Goal: Task Accomplishment & Management: Manage account settings

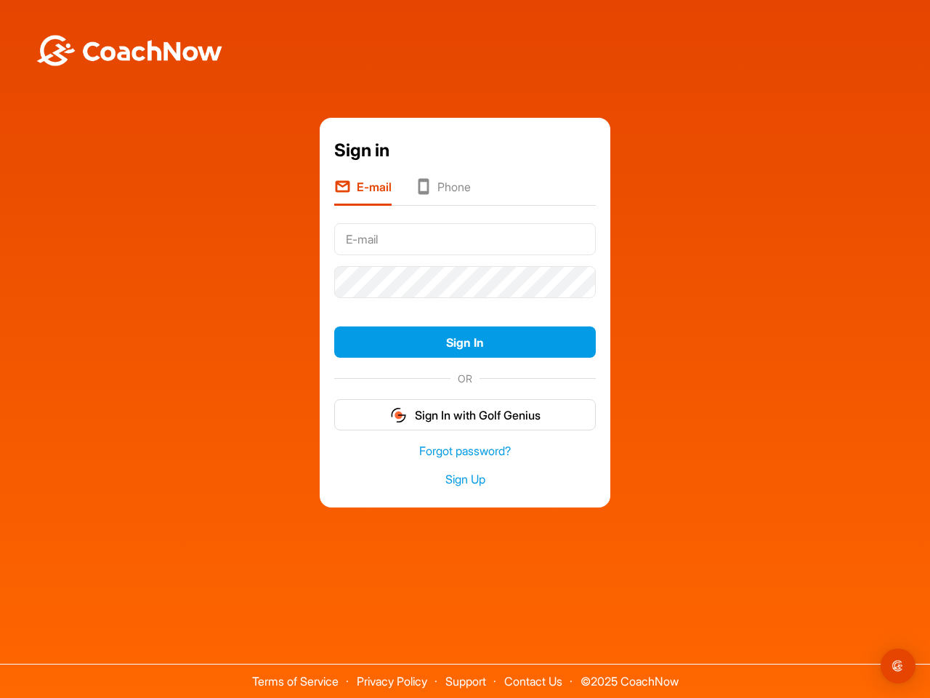
click at [465, 304] on form "Sign In OR Sign In with Golf Genius" at bounding box center [465, 324] width 262 height 213
click at [465, 342] on button "Sign In" at bounding box center [465, 341] width 262 height 31
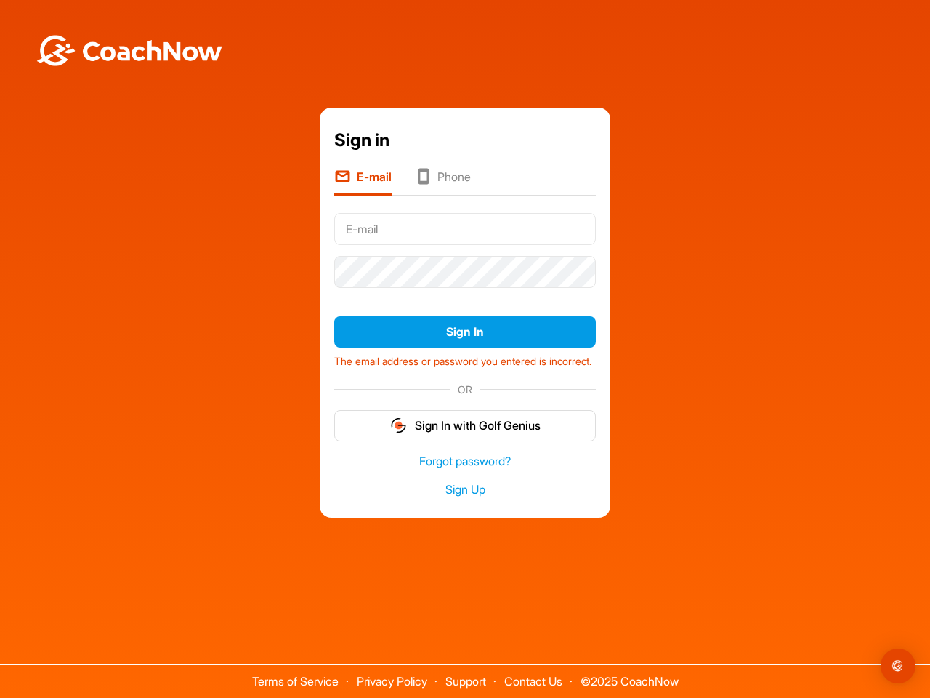
click at [465, 414] on form "Sign In The email address or password you entered is incorrect. OR Sign In with…" at bounding box center [465, 323] width 262 height 233
click at [898, 666] on img "Open Intercom Messenger" at bounding box center [898, 665] width 17 height 17
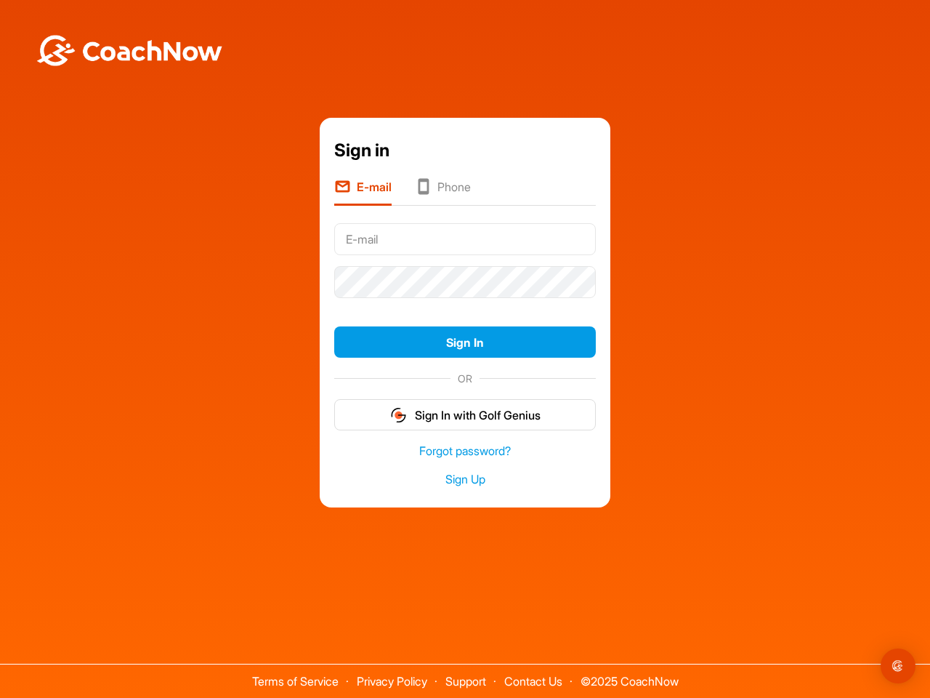
click at [465, 304] on form "Sign In OR Sign In with Golf Genius" at bounding box center [465, 324] width 262 height 213
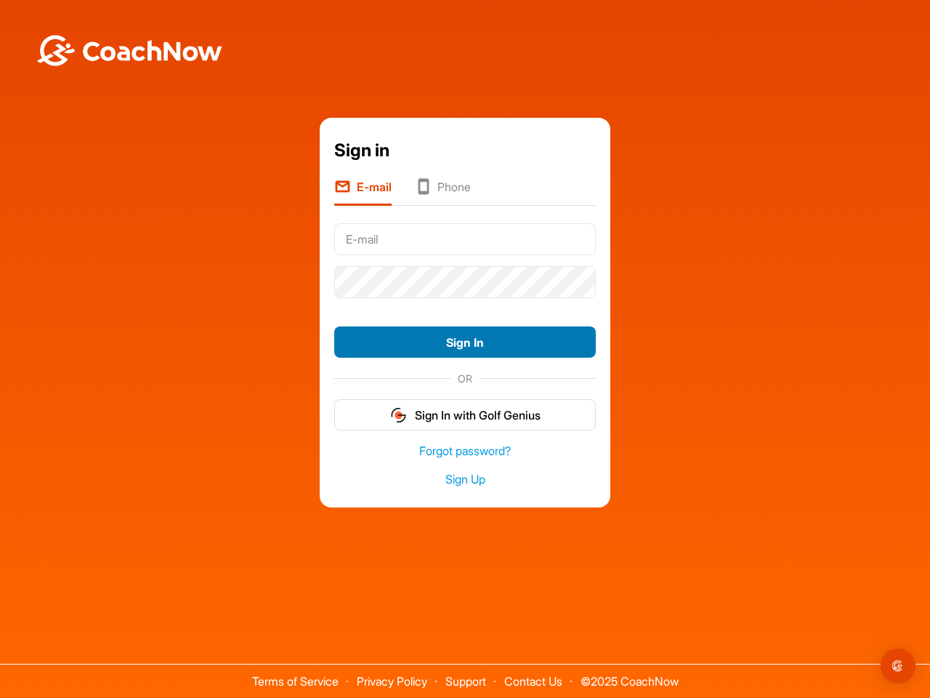
click at [465, 342] on button "Sign In" at bounding box center [465, 341] width 262 height 31
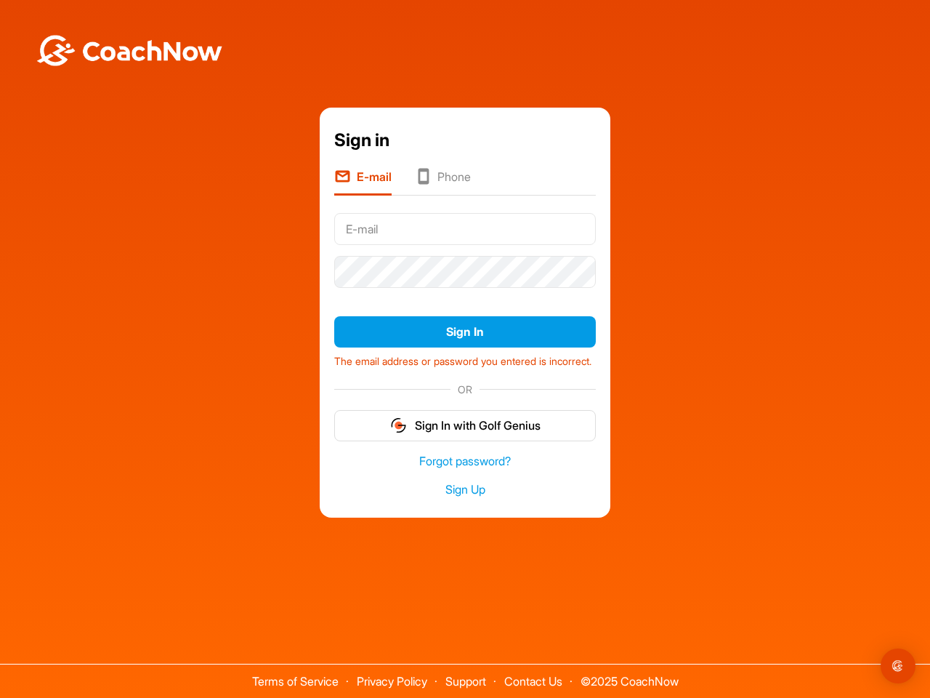
click at [465, 414] on form "Sign In The email address or password you entered is incorrect. OR Sign In with…" at bounding box center [465, 323] width 262 height 233
click at [898, 666] on img "Open Intercom Messenger" at bounding box center [898, 665] width 17 height 17
